Goal: Task Accomplishment & Management: Manage account settings

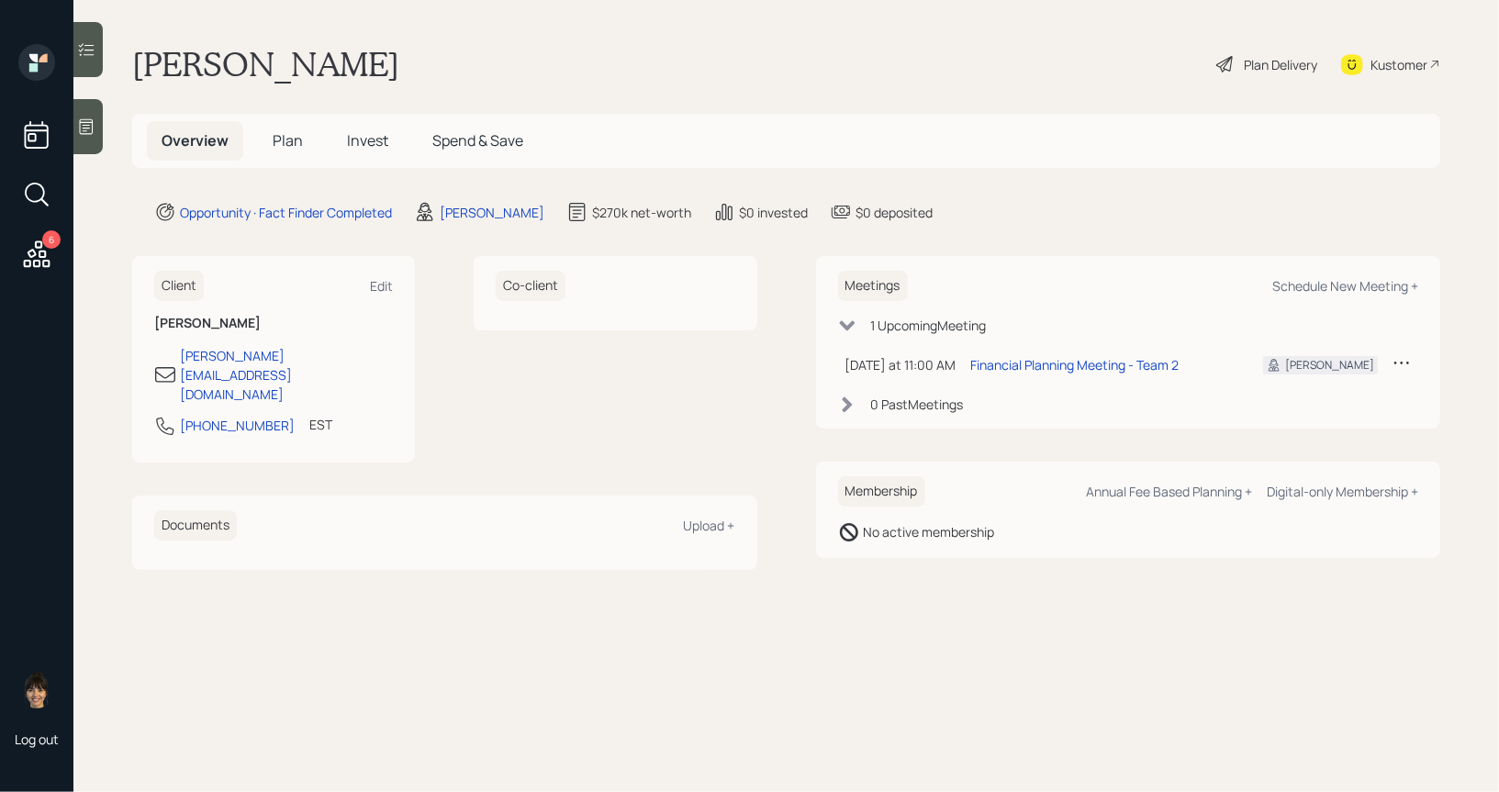
click at [314, 178] on main "[PERSON_NAME] Plan Delivery Kustomer Overview Plan Invest Spend & Save Opportun…" at bounding box center [785, 396] width 1425 height 792
click at [294, 139] on span "Plan" at bounding box center [288, 140] width 30 height 20
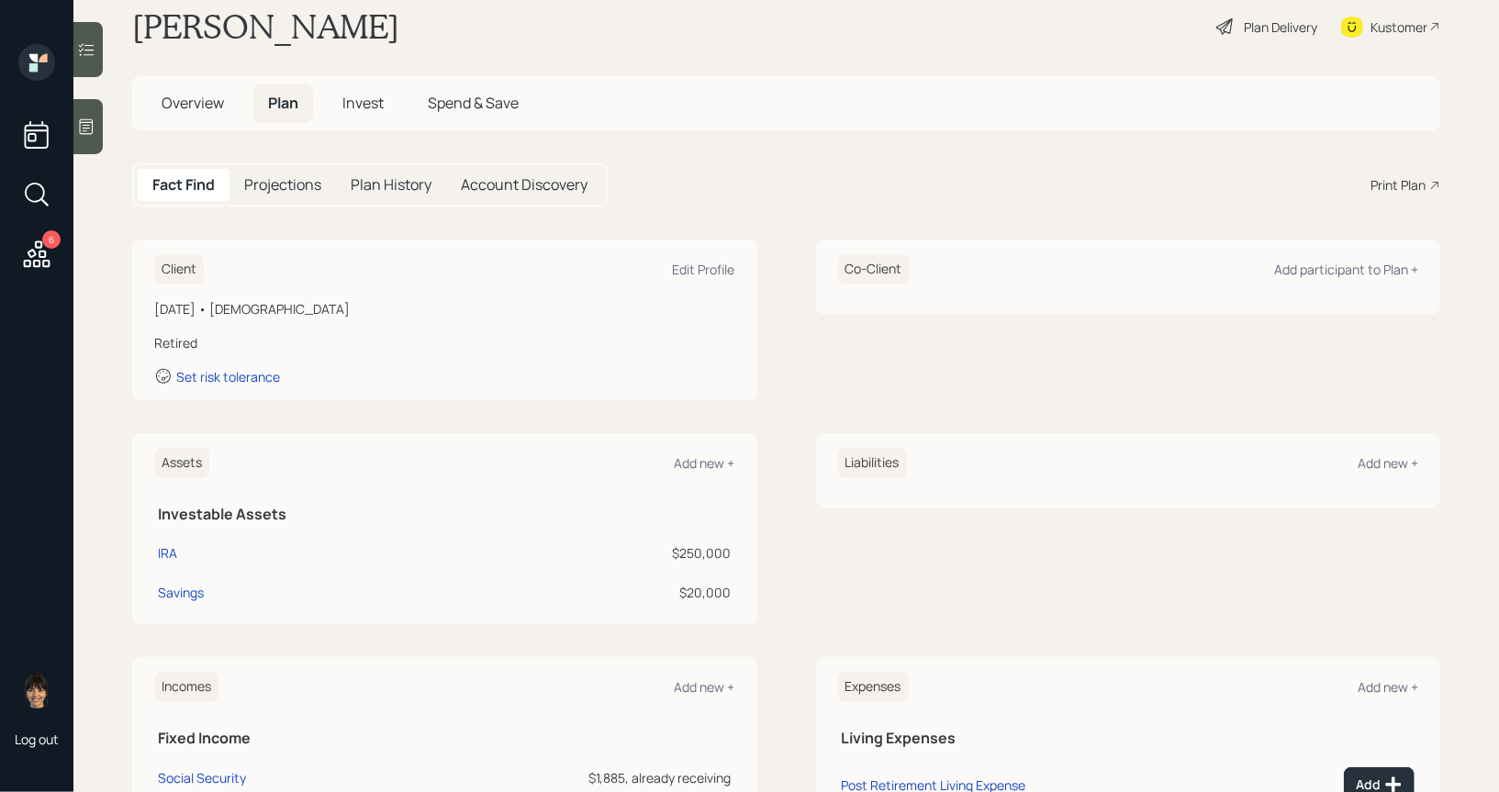
scroll to position [50, 0]
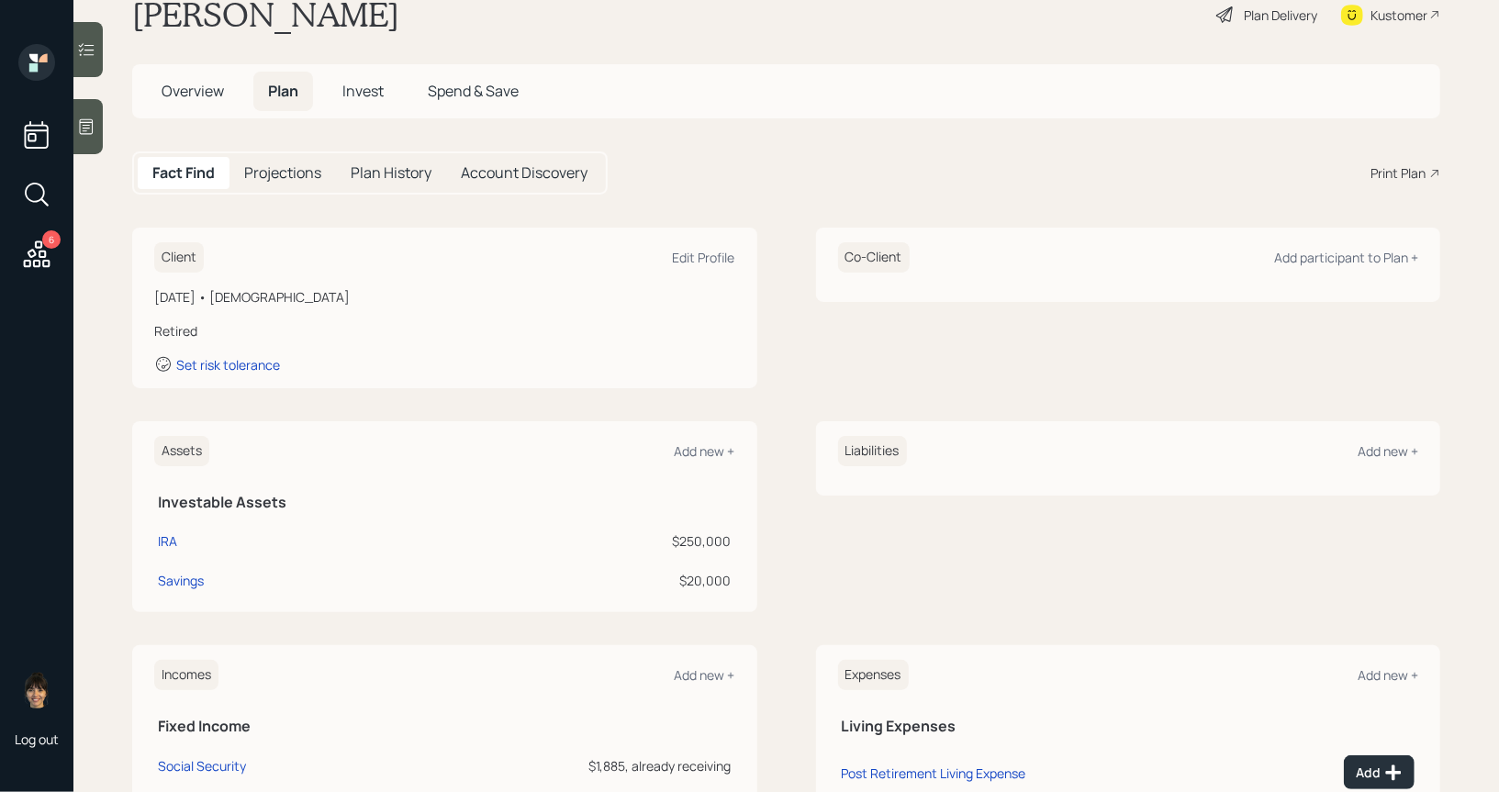
click at [92, 138] on div at bounding box center [87, 126] width 29 height 55
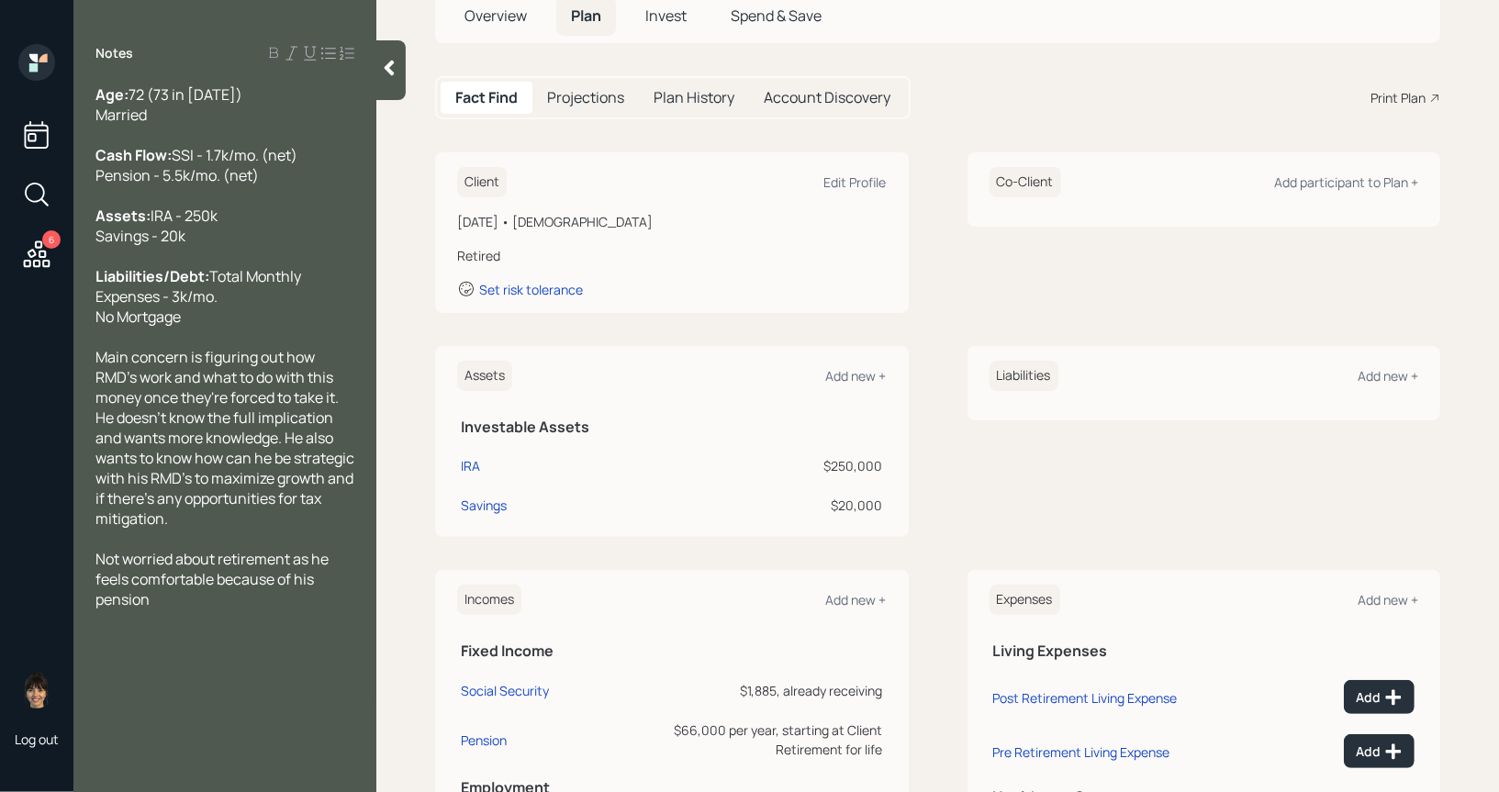
scroll to position [140, 0]
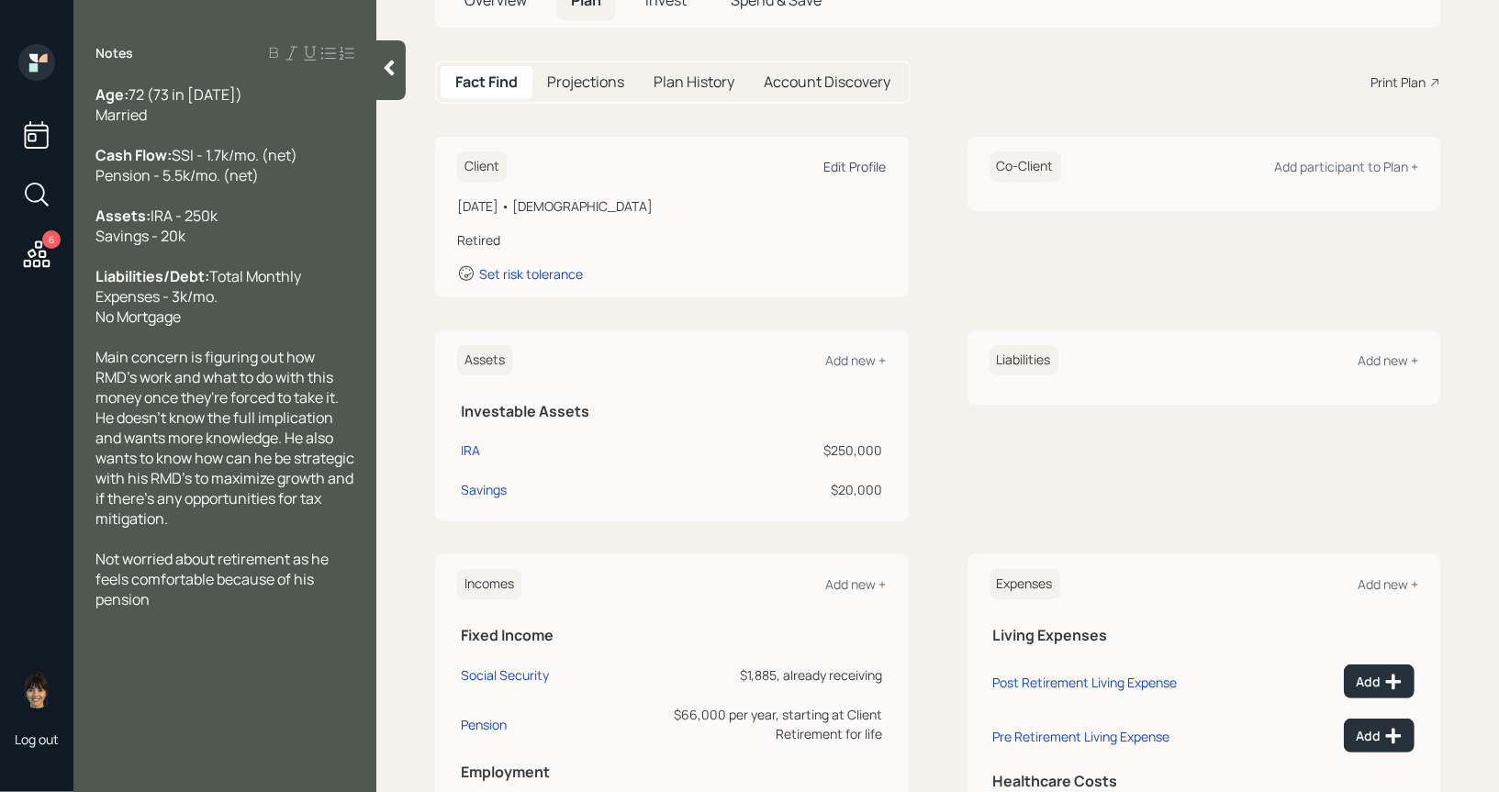
click at [867, 170] on div "Edit Profile" at bounding box center [855, 166] width 62 height 17
select select "2"
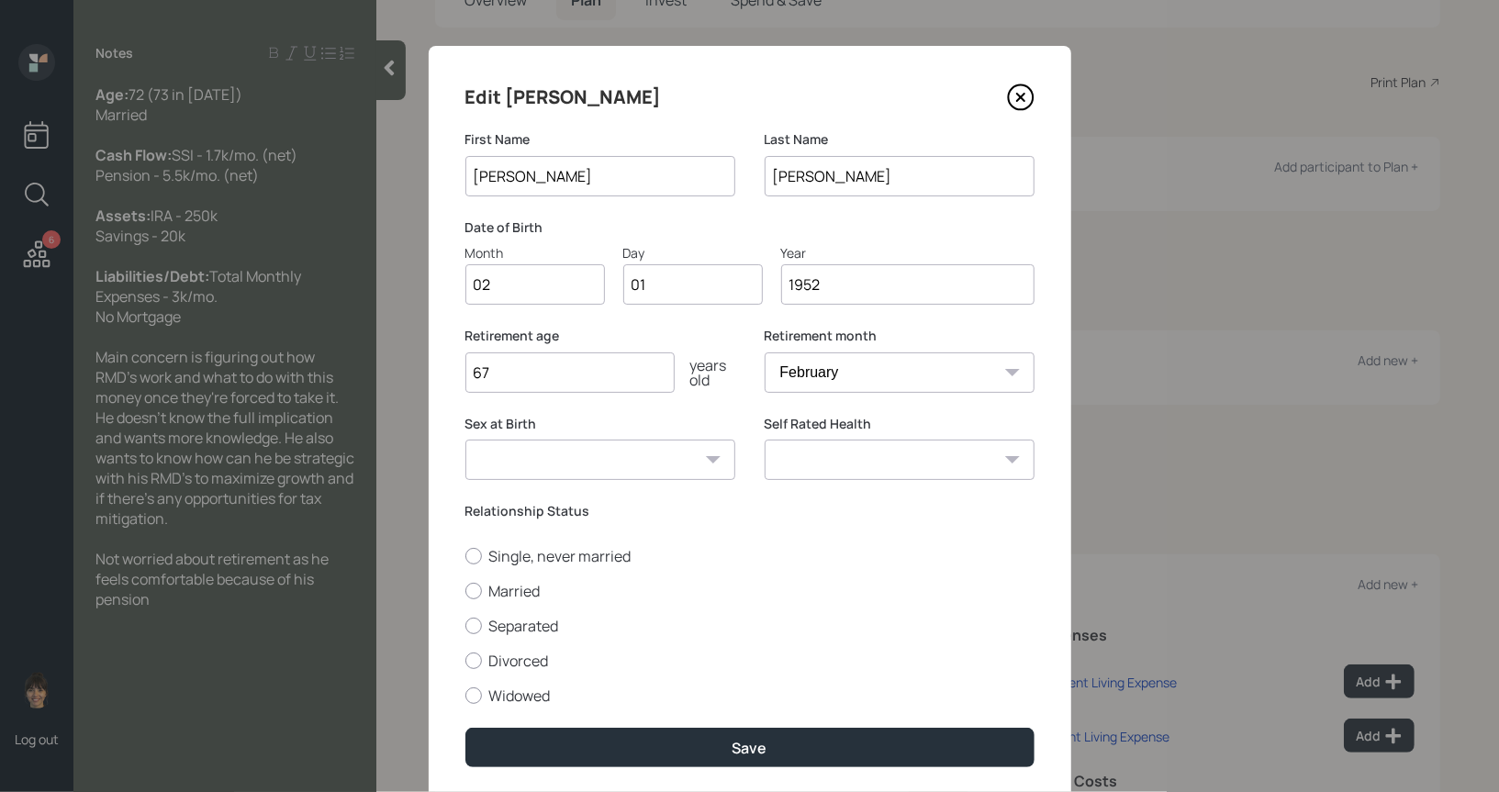
click at [836, 285] on input "1952" at bounding box center [907, 284] width 253 height 40
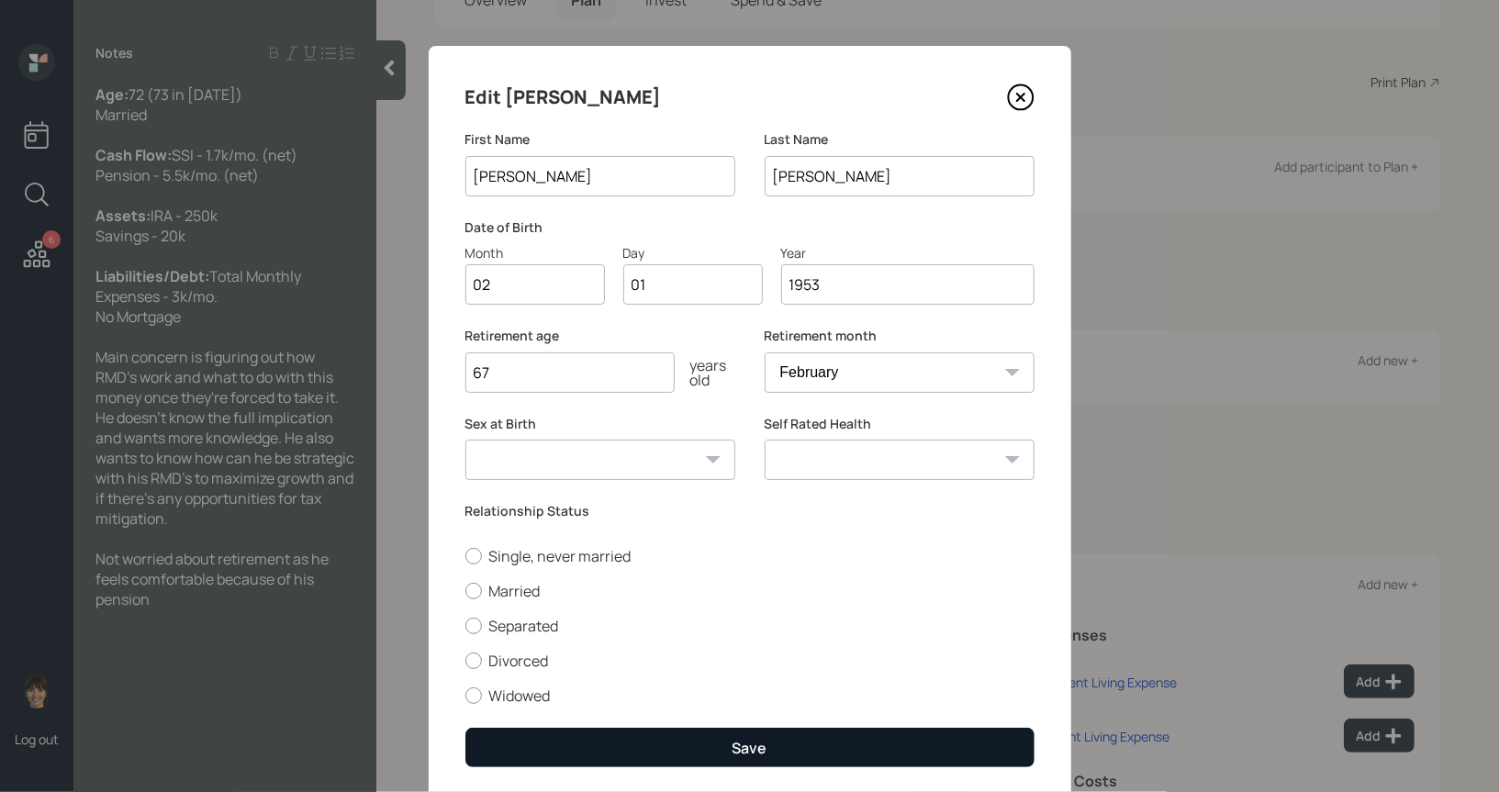
type input "1953"
click at [728, 749] on button "Save" at bounding box center [749, 747] width 569 height 39
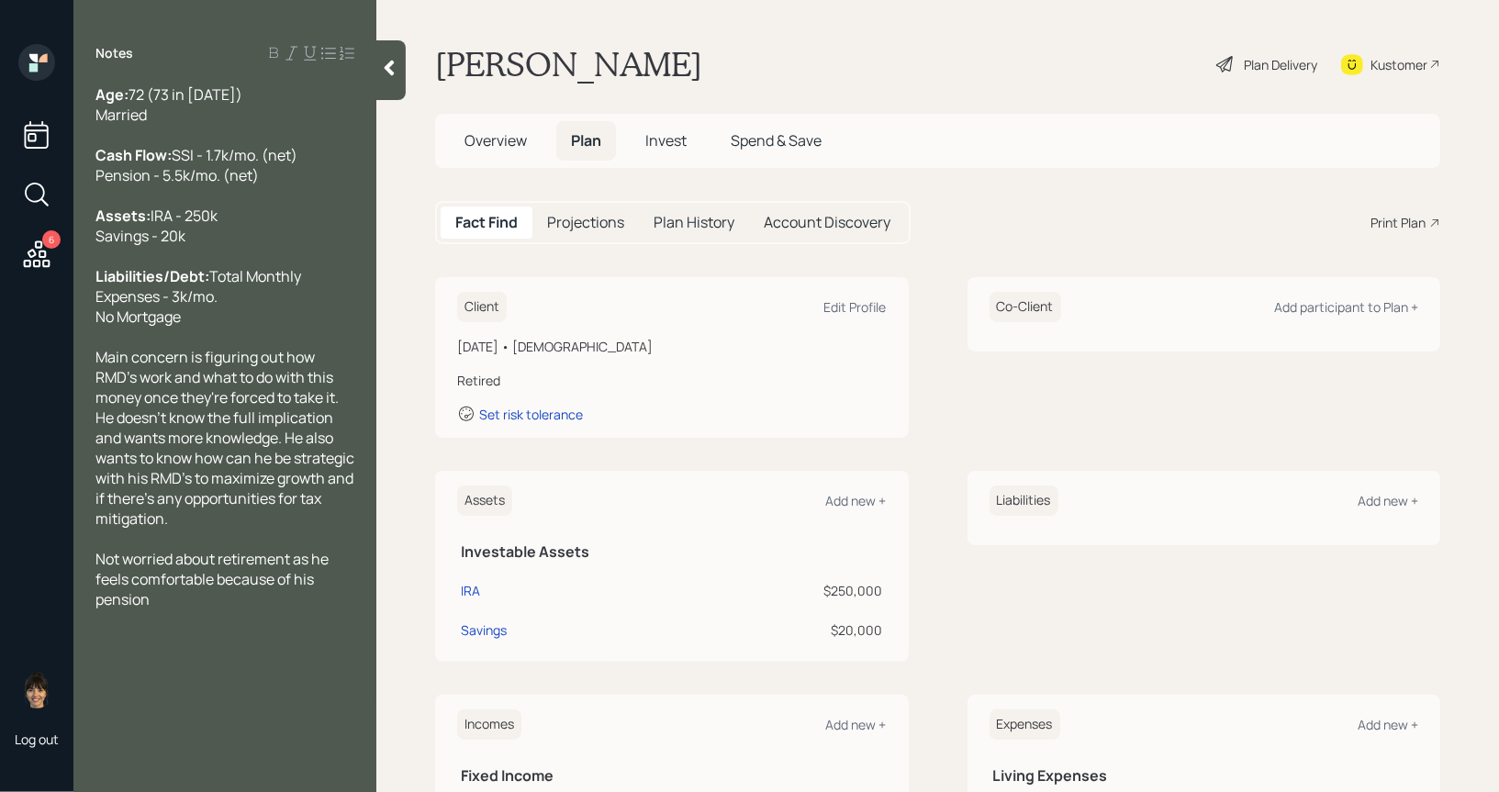
click at [1244, 58] on div "Plan Delivery" at bounding box center [1280, 64] width 73 height 19
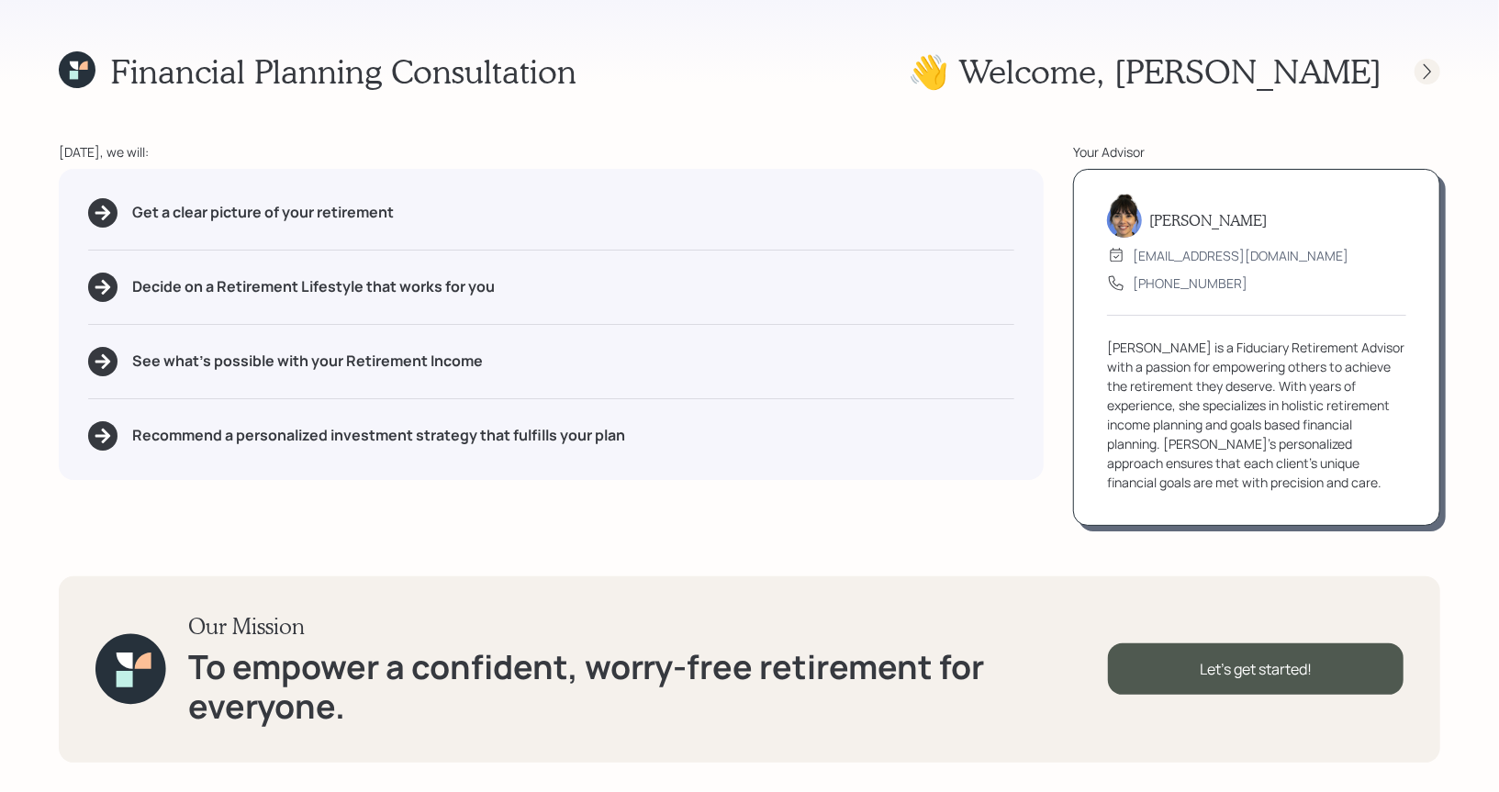
click at [1428, 64] on icon at bounding box center [1427, 71] width 18 height 18
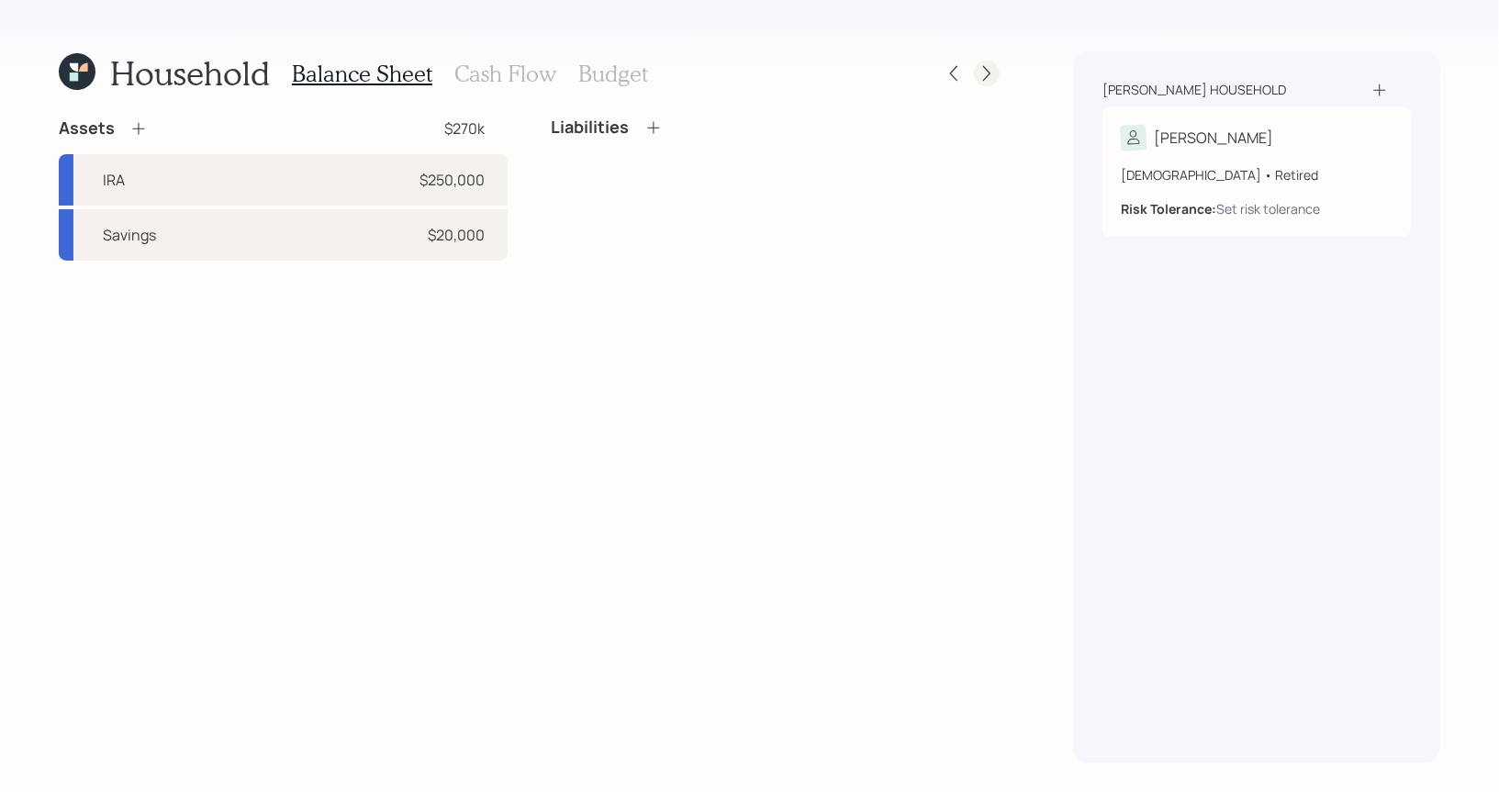
click at [992, 73] on icon at bounding box center [986, 73] width 18 height 18
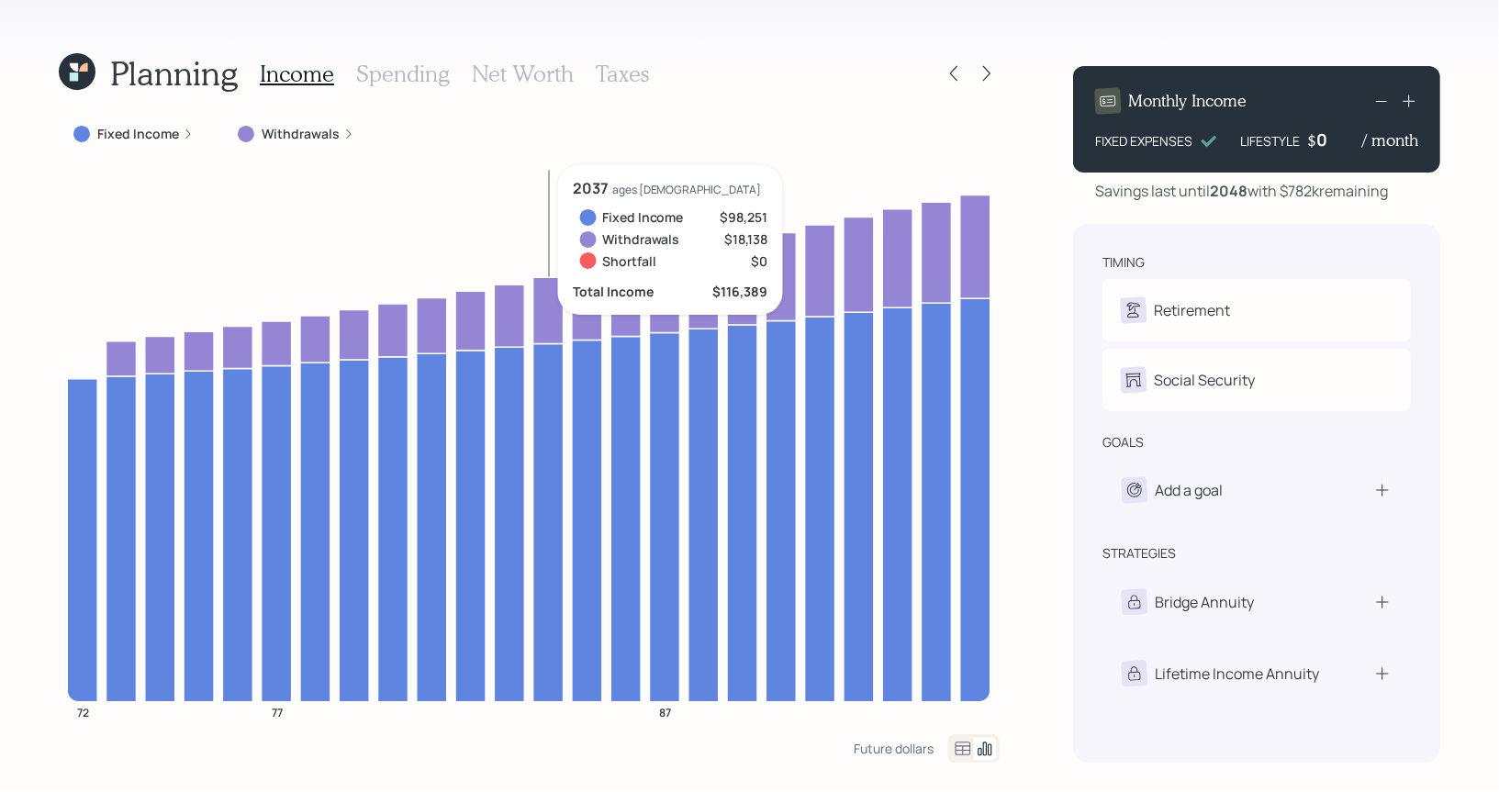
click at [627, 66] on h3 "Taxes" at bounding box center [622, 74] width 53 height 27
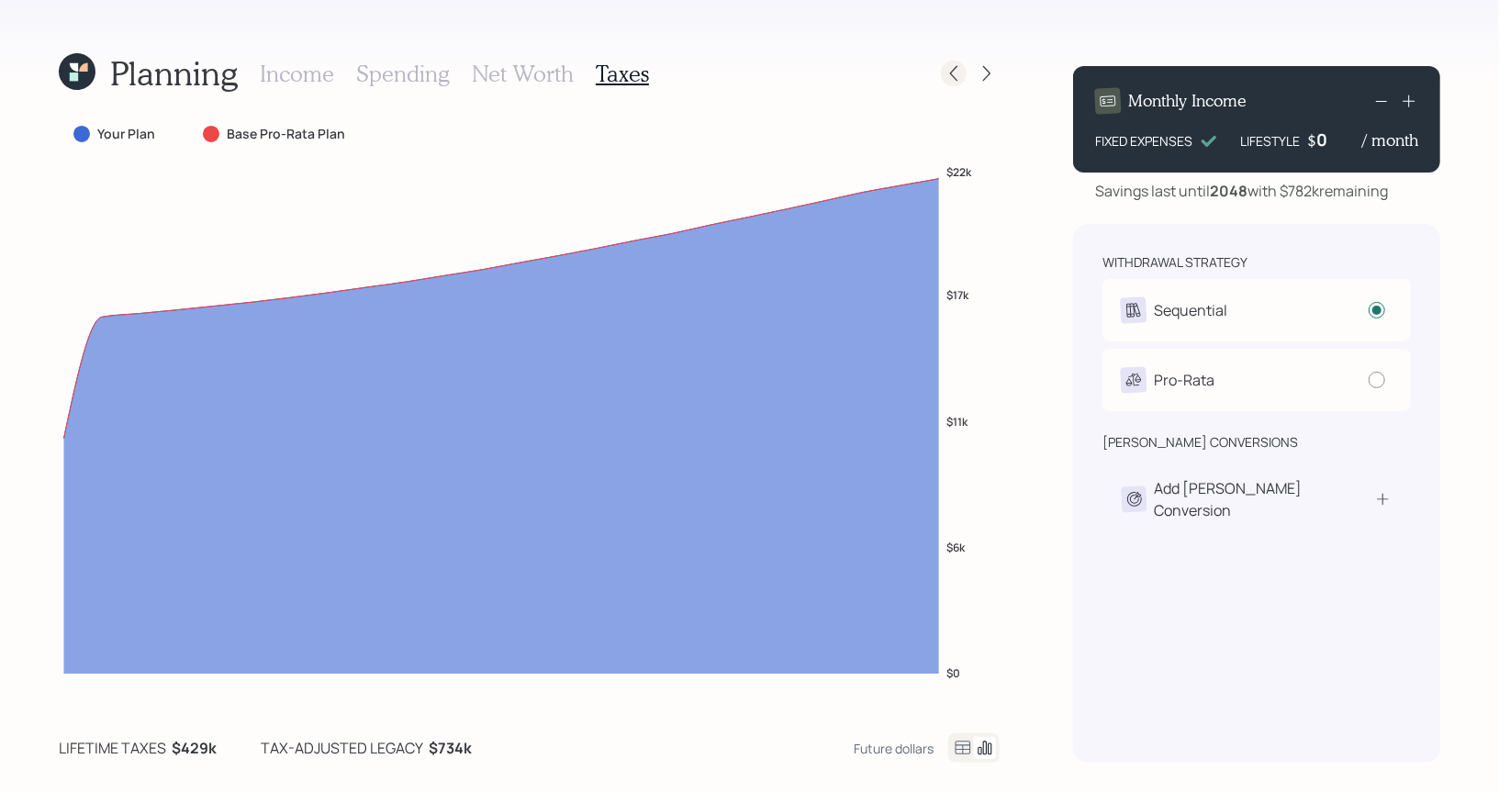
click at [960, 78] on icon at bounding box center [953, 73] width 18 height 18
